Goal: Task Accomplishment & Management: Manage account settings

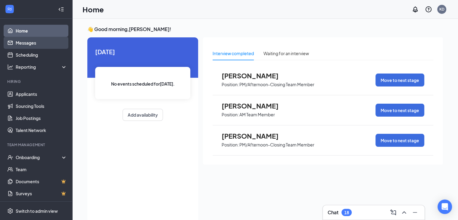
click at [33, 41] on link "Messages" at bounding box center [41, 43] width 51 height 12
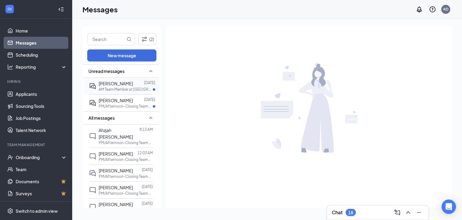
click at [126, 83] on span "[PERSON_NAME]" at bounding box center [116, 83] width 34 height 5
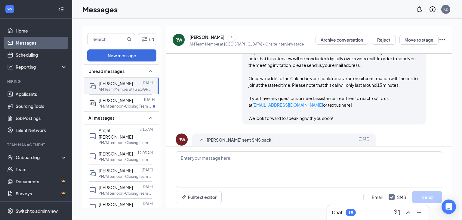
scroll to position [387, 0]
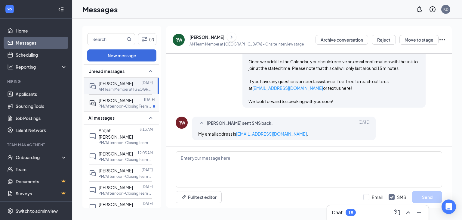
click at [116, 98] on span "[PERSON_NAME]" at bounding box center [116, 100] width 34 height 5
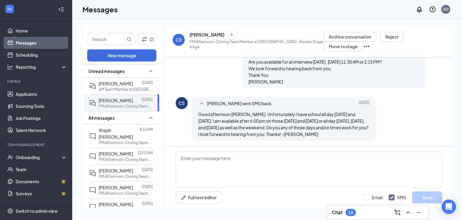
scroll to position [156, 0]
click at [269, 160] on textarea at bounding box center [309, 169] width 267 height 36
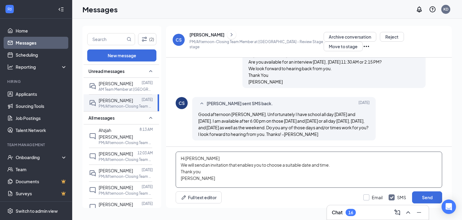
type textarea "Hi [PERSON_NAME] We will send an invitation that enables you to choose a suitab…"
click at [368, 197] on input "Email" at bounding box center [373, 197] width 19 height 6
checkbox input "true"
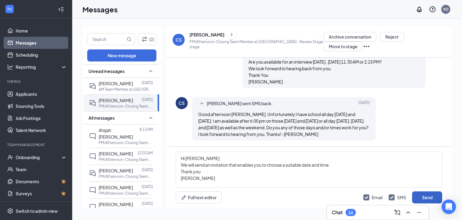
click at [428, 195] on button "Send" at bounding box center [427, 197] width 30 height 12
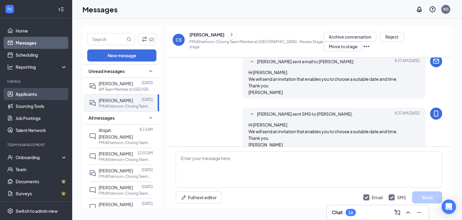
scroll to position [261, 0]
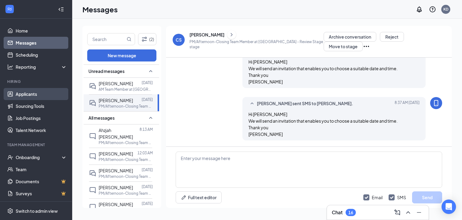
click at [26, 93] on link "Applicants" at bounding box center [41, 94] width 51 height 12
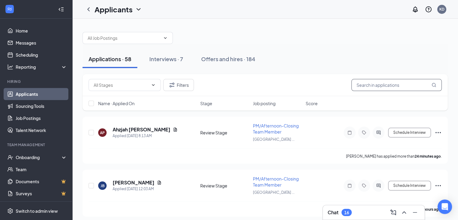
click at [357, 85] on input "text" at bounding box center [396, 85] width 90 height 12
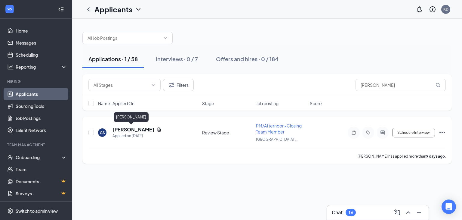
click at [122, 126] on h5 "[PERSON_NAME]" at bounding box center [134, 129] width 42 height 7
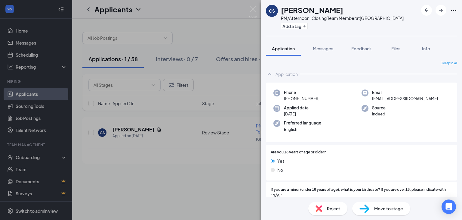
click at [388, 209] on span "Move to stage" at bounding box center [388, 208] width 29 height 7
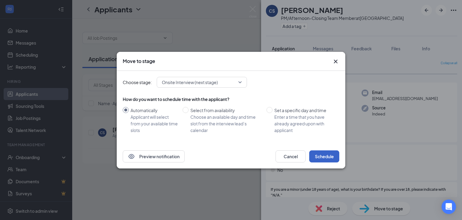
click at [322, 155] on button "Schedule" at bounding box center [324, 156] width 30 height 12
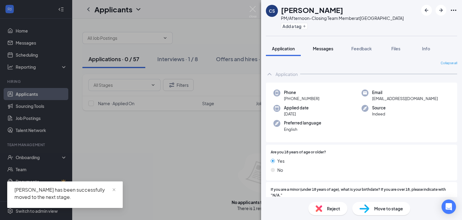
click at [321, 46] on span "Messages" at bounding box center [323, 48] width 20 height 5
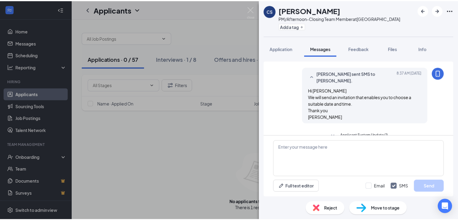
scroll to position [403, 0]
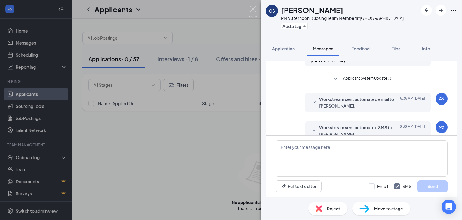
click at [254, 10] on img at bounding box center [253, 12] width 8 height 12
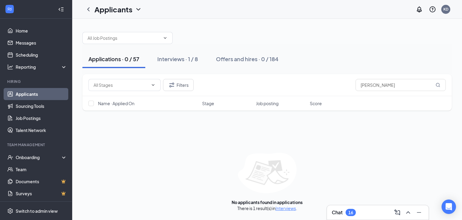
click at [113, 58] on div "Applications · 0 / 57" at bounding box center [113, 59] width 51 height 8
click at [380, 88] on input "[PERSON_NAME]" at bounding box center [401, 85] width 90 height 12
type input "c"
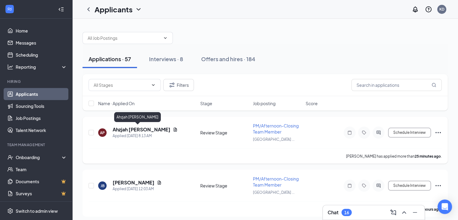
click at [134, 129] on h5 "Ahzjah [PERSON_NAME]" at bounding box center [142, 129] width 58 height 7
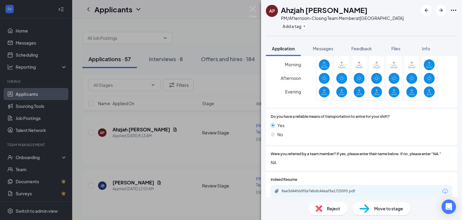
scroll to position [351, 0]
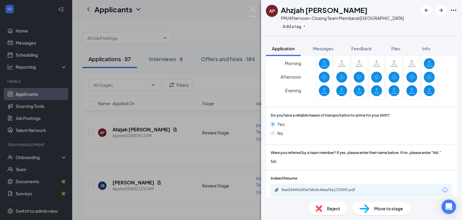
click at [348, 160] on div "Were you referred by a team member? If yes, please enter their name below. If n…" at bounding box center [361, 157] width 191 height 24
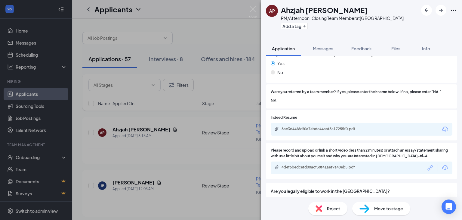
scroll to position [430, 0]
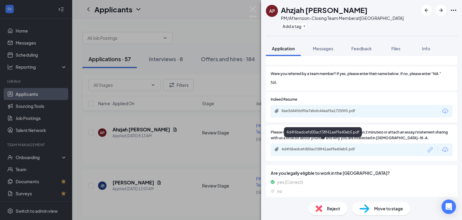
click at [332, 147] on div "4d4f6bedcefd00acf38f41aef9a40eb5.pdf" at bounding box center [324, 149] width 84 height 5
click at [253, 8] on img at bounding box center [253, 12] width 8 height 12
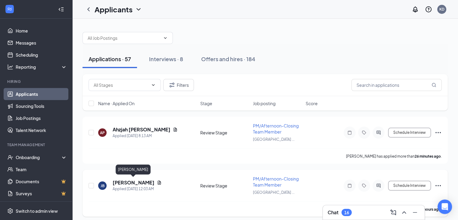
click at [127, 180] on h5 "[PERSON_NAME]" at bounding box center [134, 182] width 42 height 7
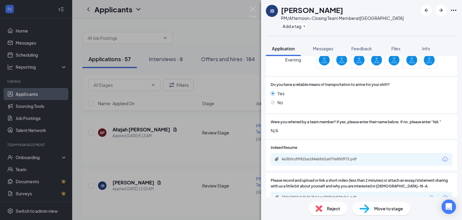
scroll to position [430, 0]
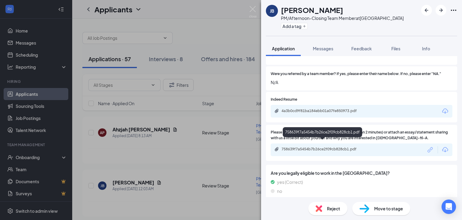
click at [335, 147] on div "758639f7a5454b7b26ce2f09cb828cb1.pdf" at bounding box center [324, 149] width 84 height 5
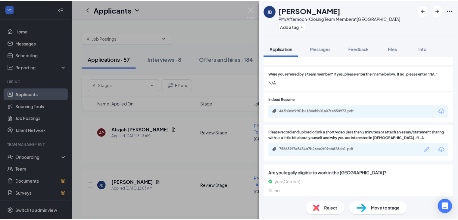
scroll to position [427, 0]
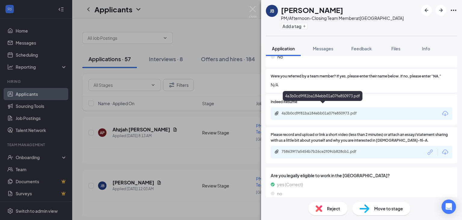
click at [307, 111] on div "4a3b0cd9f81ba184ebb01a07fe850973.pdf" at bounding box center [324, 113] width 84 height 5
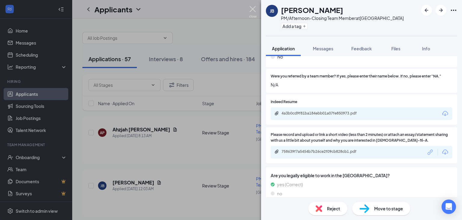
click at [253, 6] on img at bounding box center [253, 12] width 8 height 12
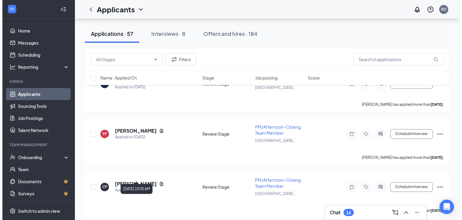
scroll to position [916, 0]
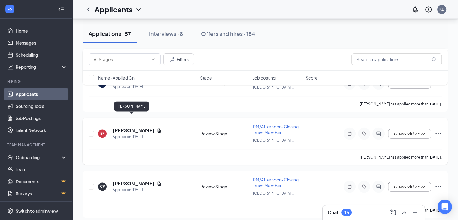
click at [127, 127] on h5 "[PERSON_NAME]" at bounding box center [134, 130] width 42 height 7
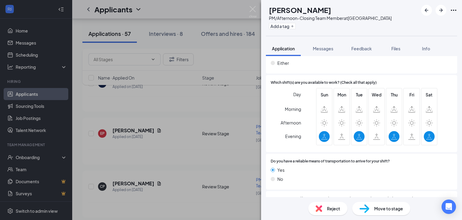
scroll to position [326, 0]
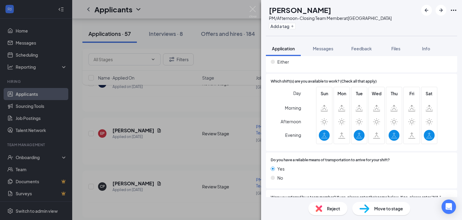
click at [332, 206] on span "Reject" at bounding box center [333, 208] width 13 height 7
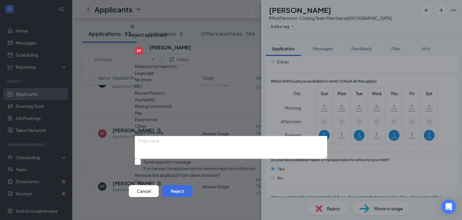
click at [156, 96] on span "Availability" at bounding box center [145, 99] width 21 height 7
click at [138, 159] on input "Send rejection message If unchecked, the applicant will not receive a rejection…" at bounding box center [195, 165] width 121 height 13
checkbox input "true"
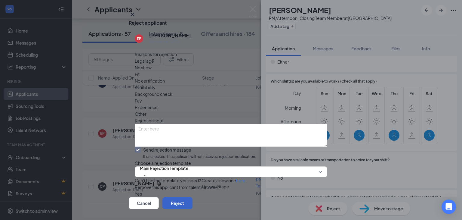
click at [193, 197] on button "Reject" at bounding box center [178, 203] width 30 height 12
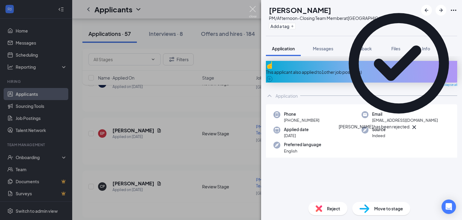
click at [253, 7] on img at bounding box center [253, 12] width 8 height 12
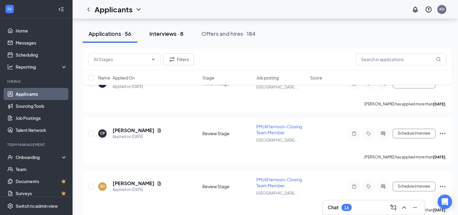
click at [167, 36] on div "Interviews · 8" at bounding box center [166, 34] width 34 height 8
